Goal: Navigation & Orientation: Find specific page/section

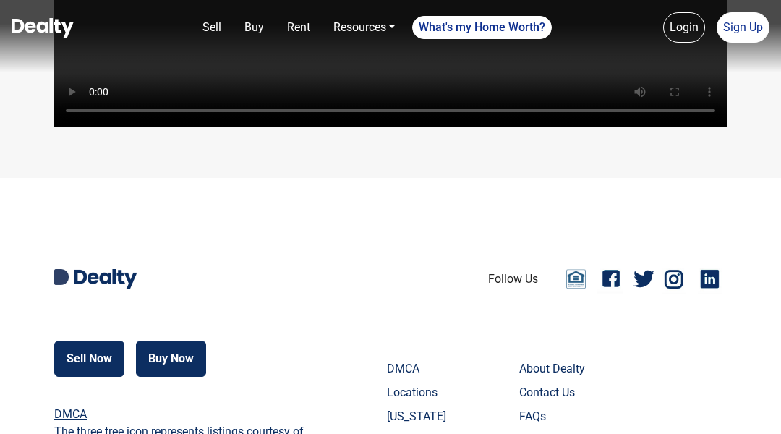
scroll to position [3120, 0]
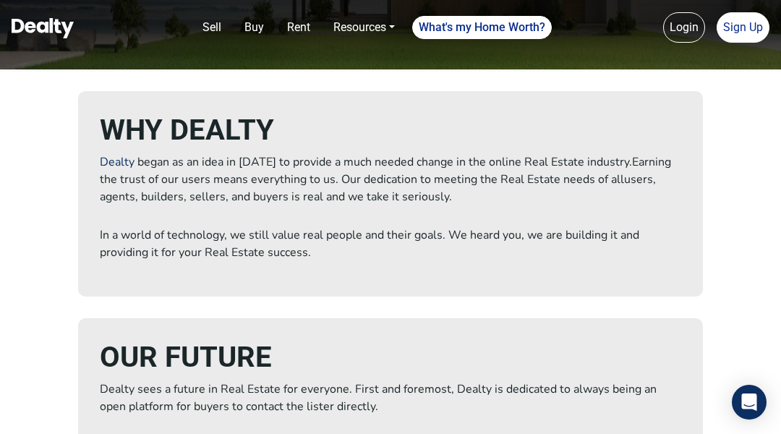
scroll to position [720, 0]
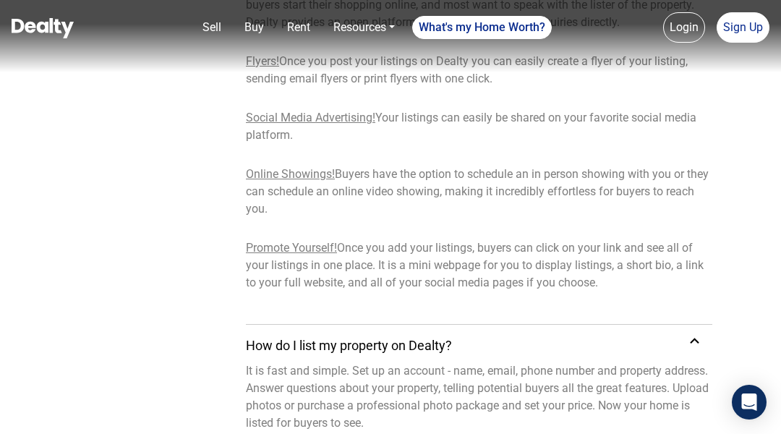
scroll to position [851, 0]
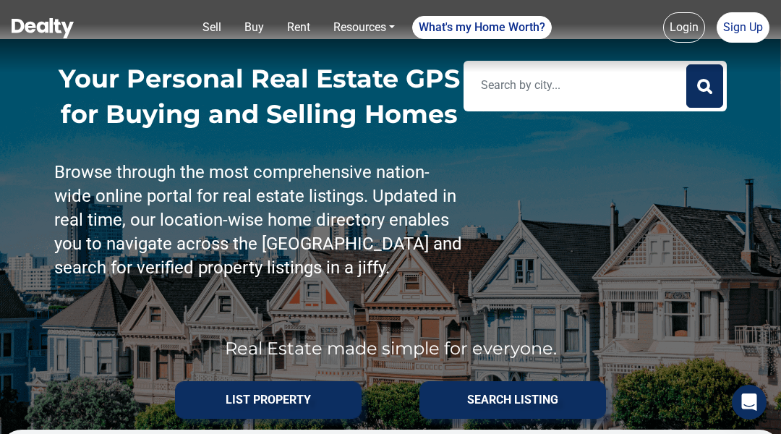
scroll to position [4623, 0]
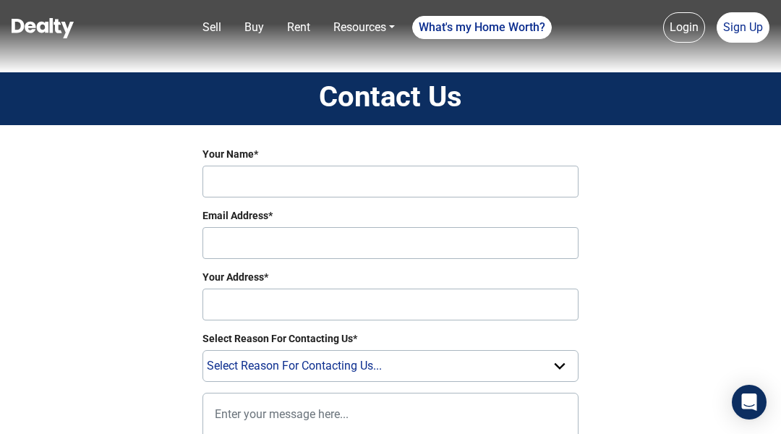
scroll to position [610, 0]
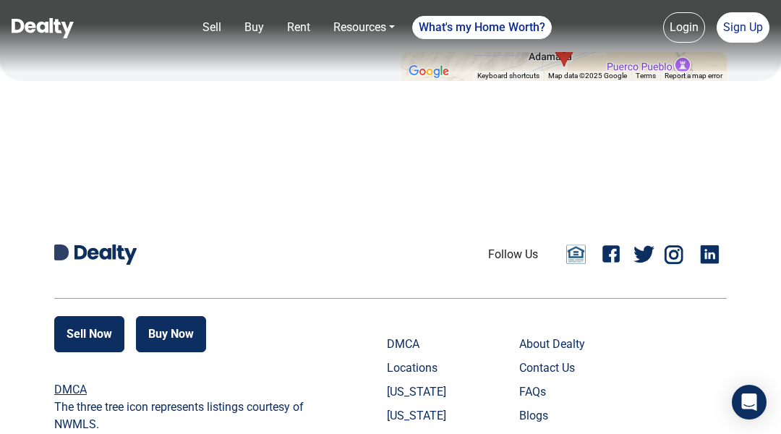
scroll to position [939, 0]
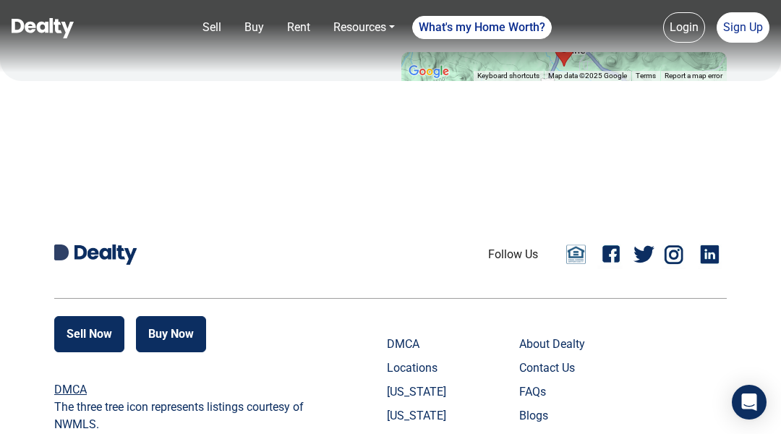
scroll to position [939, 0]
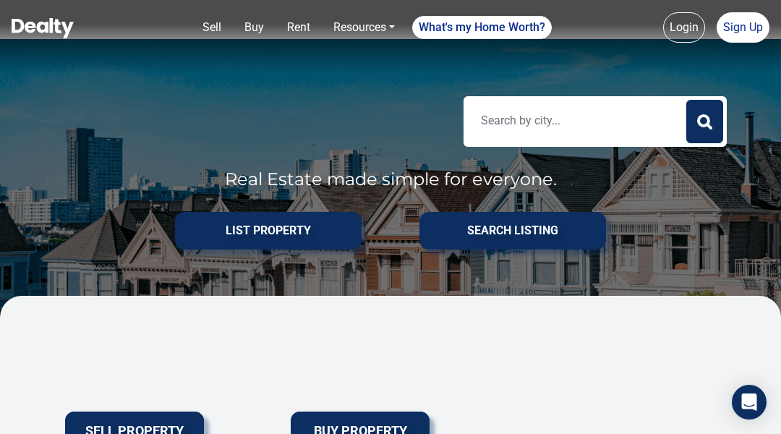
scroll to position [72, 0]
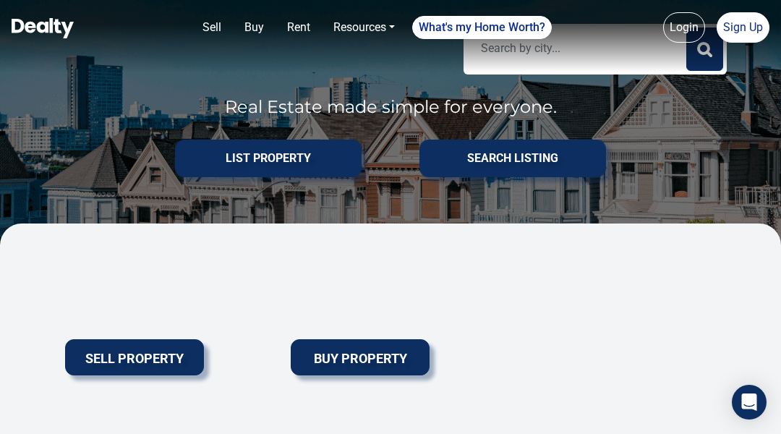
scroll to position [337, 0]
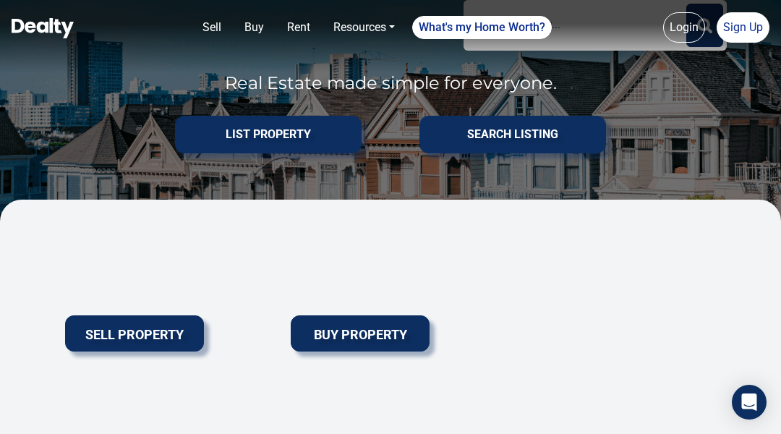
scroll to position [176, 0]
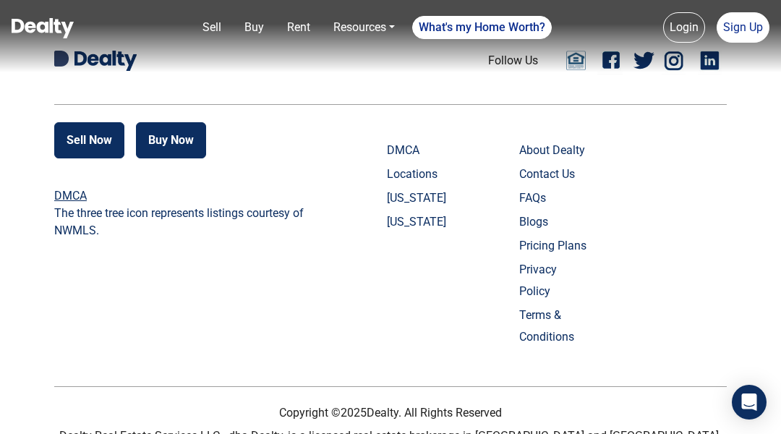
scroll to position [970, 0]
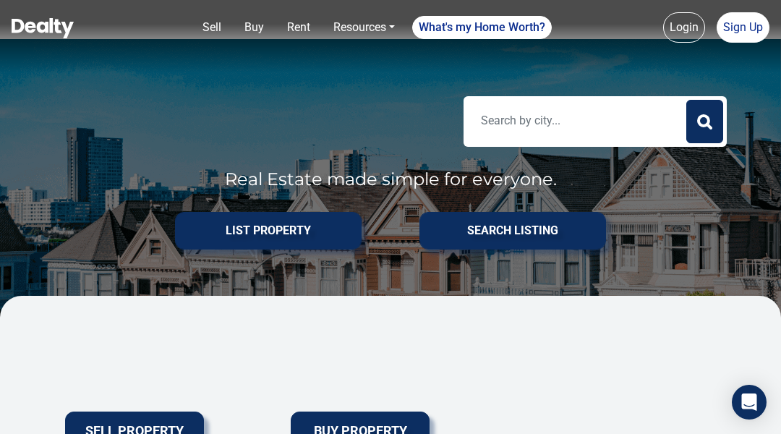
scroll to position [970, 0]
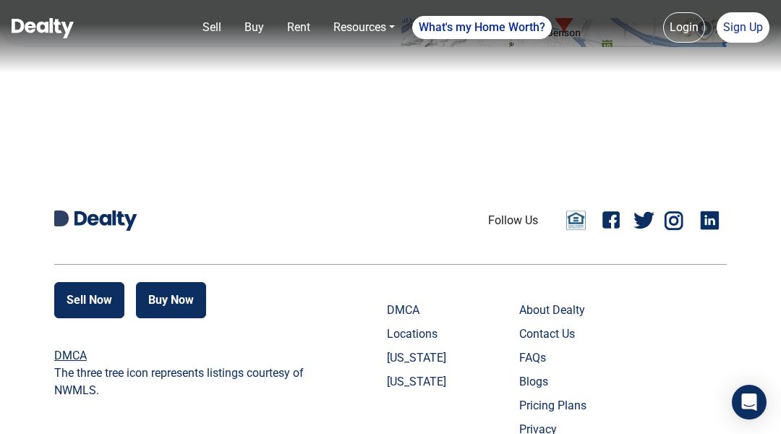
scroll to position [970, 0]
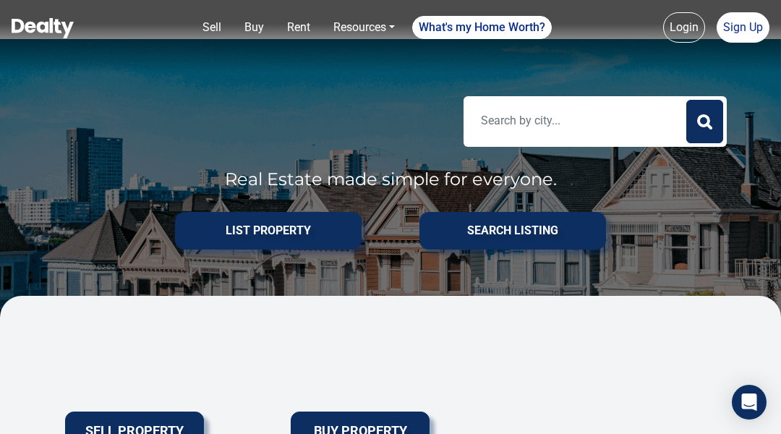
scroll to position [72, 0]
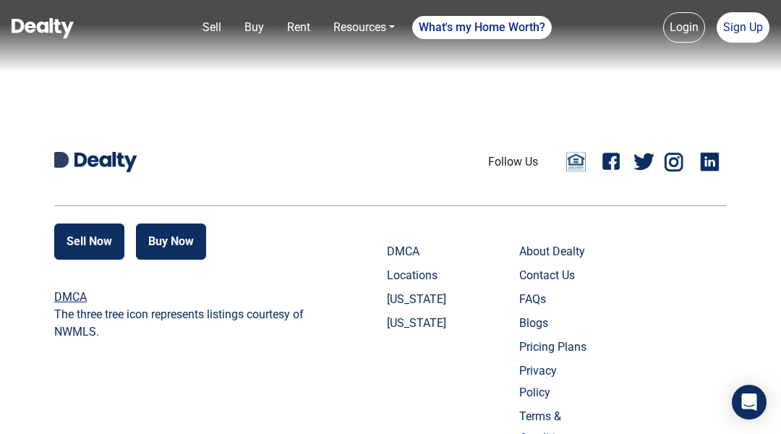
scroll to position [967, 0]
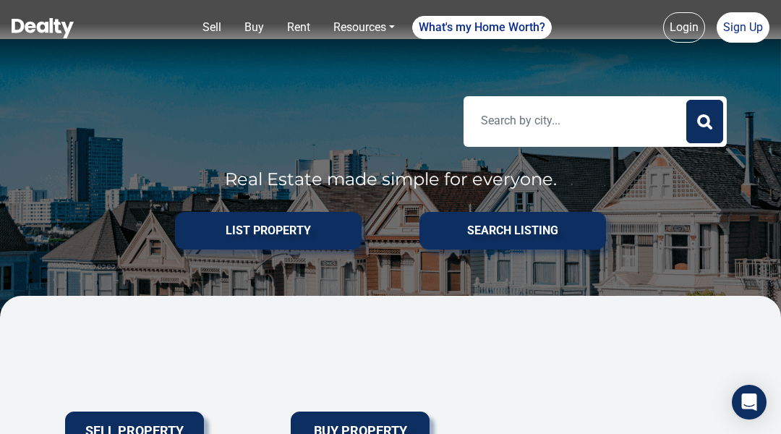
scroll to position [372, 0]
